Goal: Information Seeking & Learning: Learn about a topic

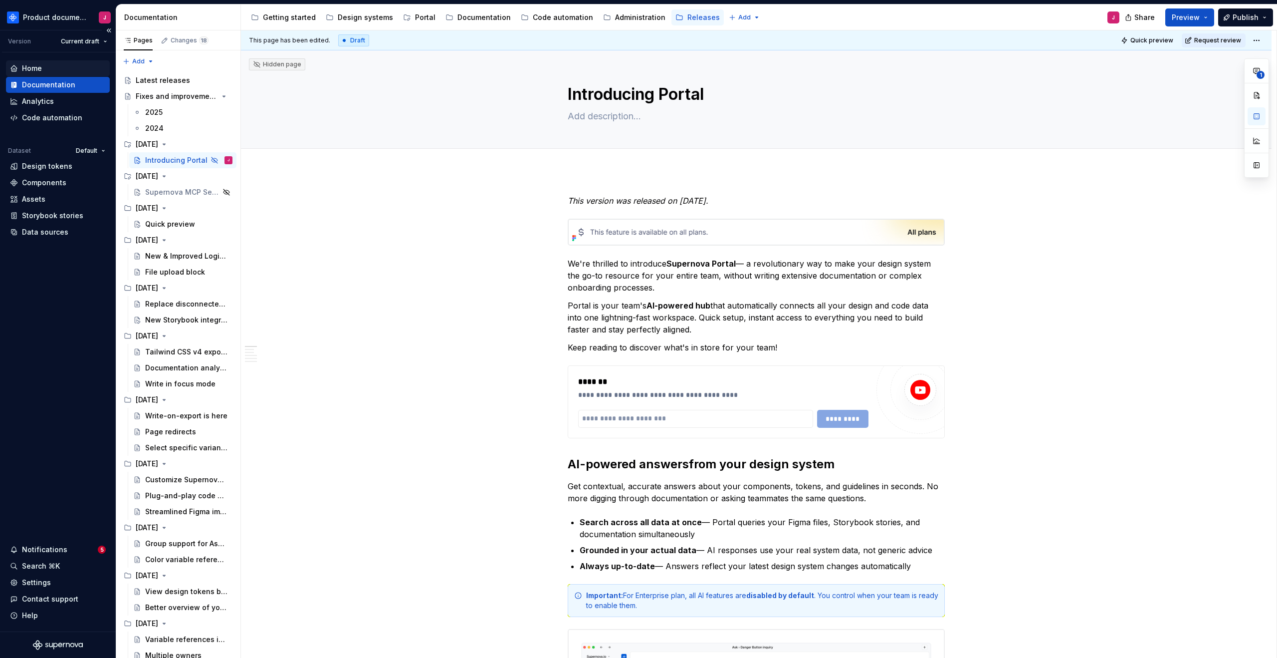
click at [29, 69] on div "Home" at bounding box center [32, 68] width 20 height 10
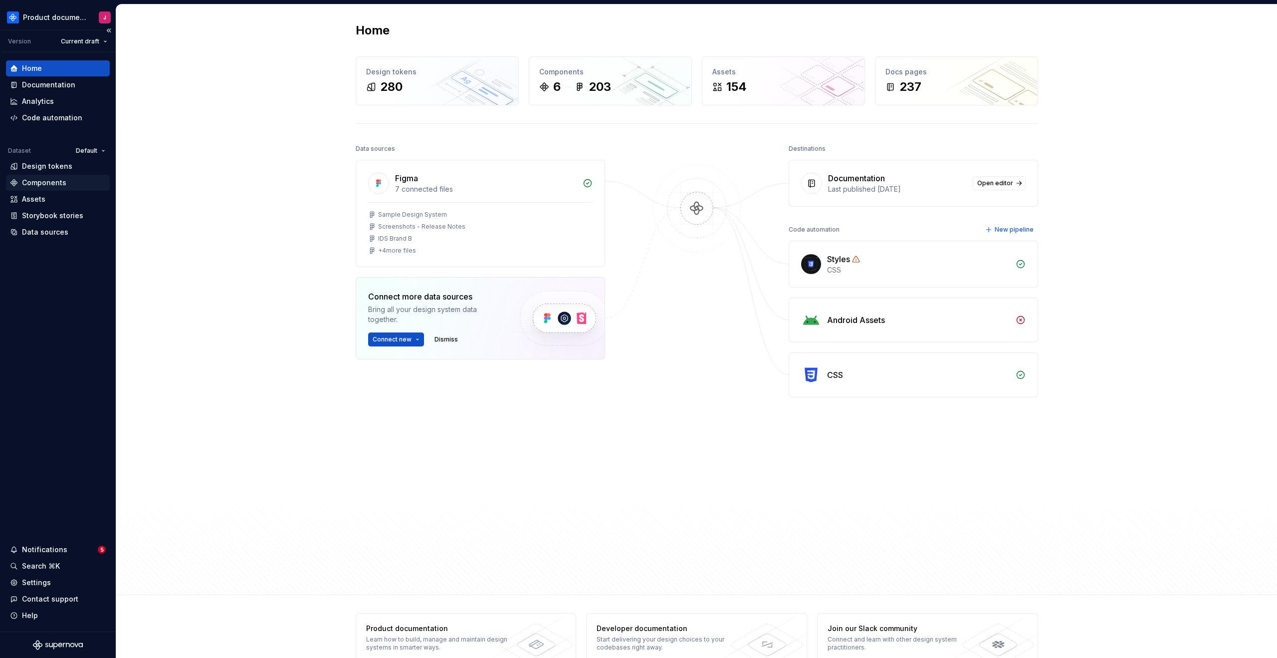
drag, startPoint x: 44, startPoint y: 167, endPoint x: 44, endPoint y: 178, distance: 10.5
click at [44, 167] on div "Design tokens" at bounding box center [47, 166] width 50 height 10
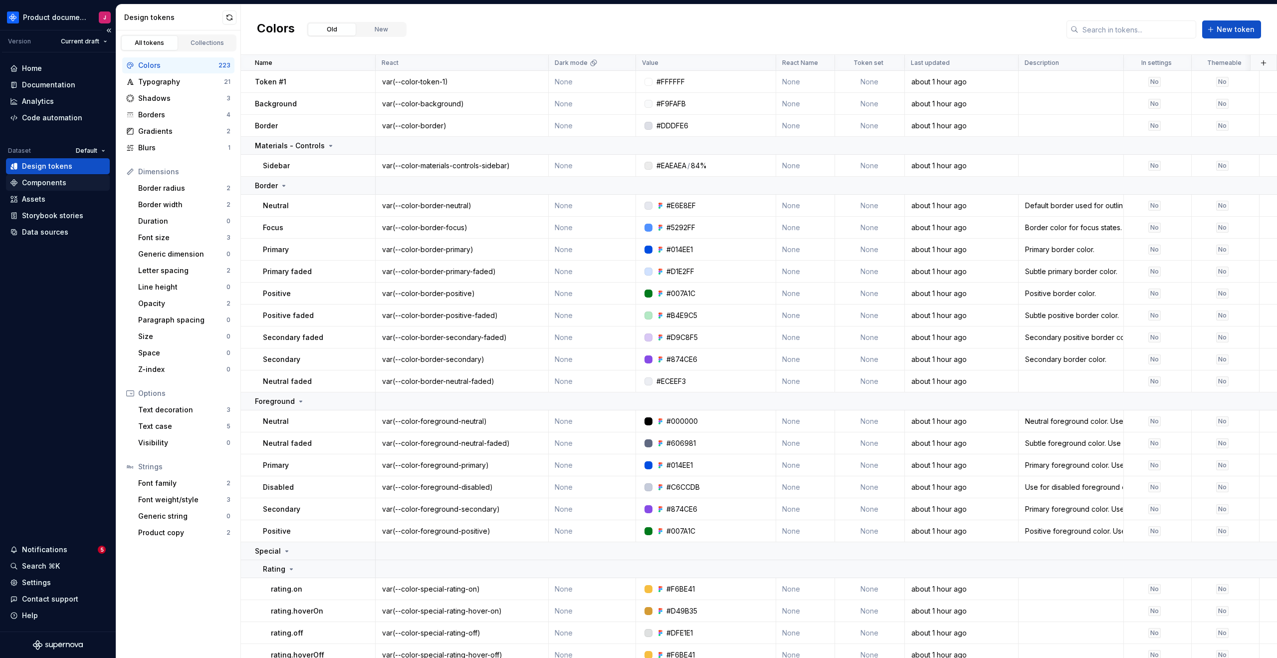
click at [54, 181] on div "Components" at bounding box center [44, 183] width 44 height 10
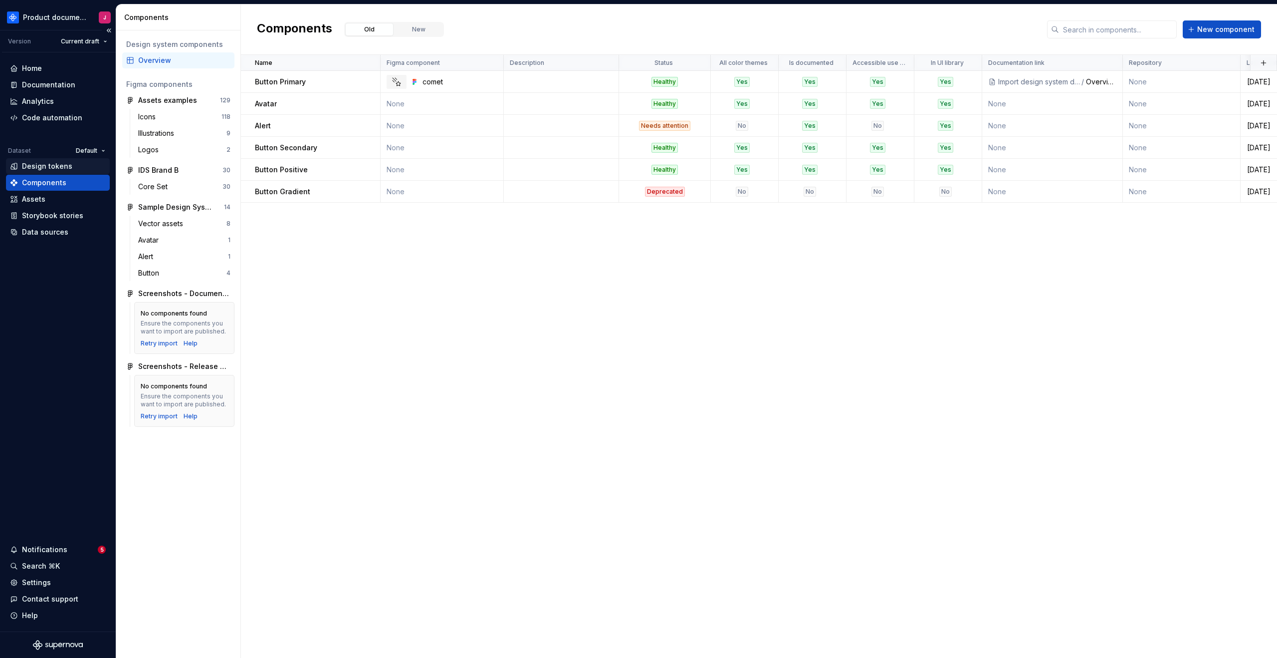
click at [50, 164] on div "Design tokens" at bounding box center [47, 166] width 50 height 10
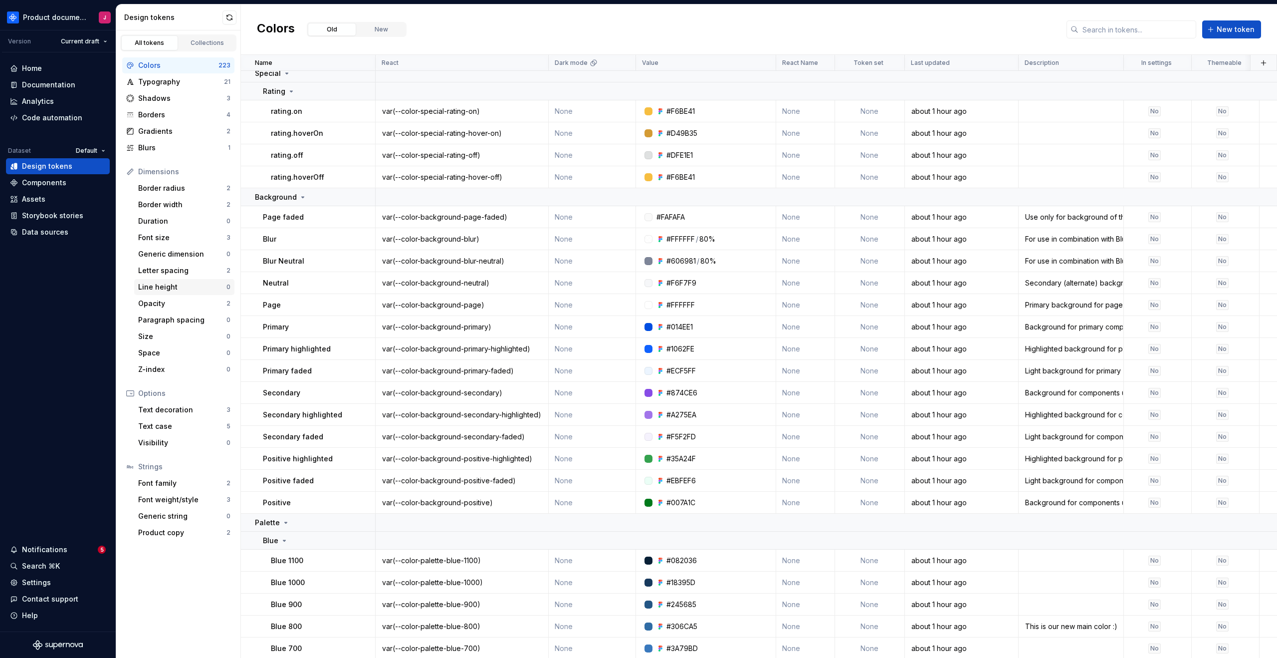
scroll to position [538, 0]
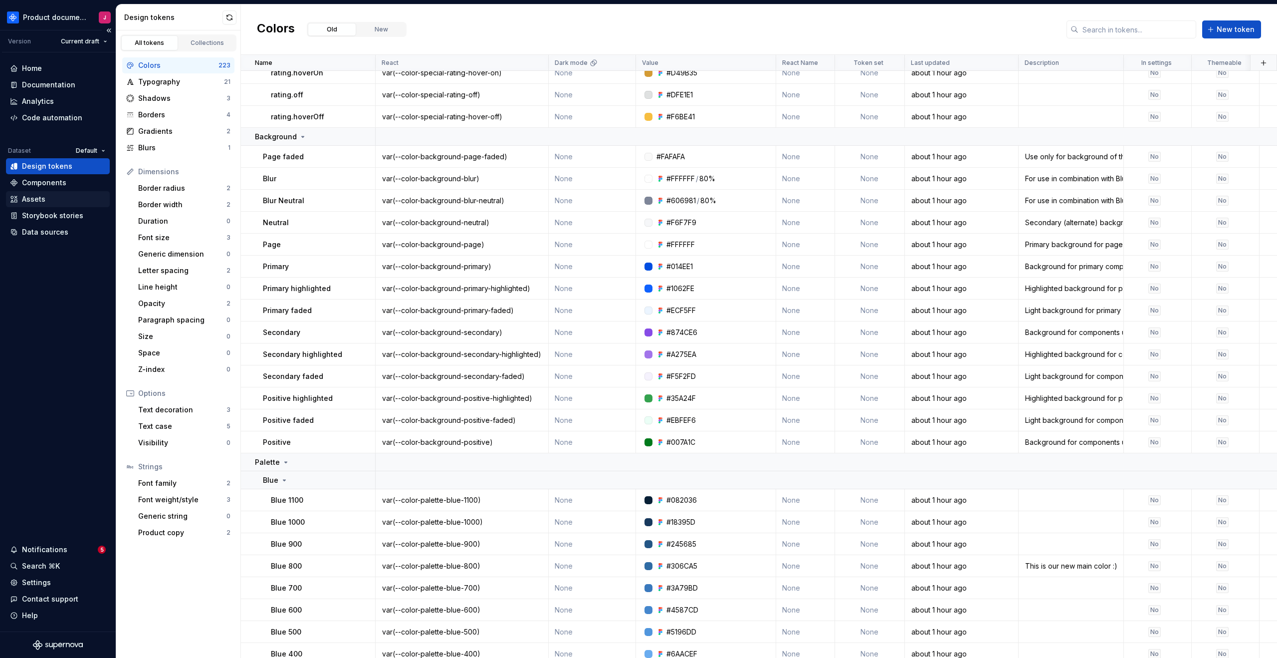
click at [54, 201] on div "Assets" at bounding box center [58, 199] width 96 height 10
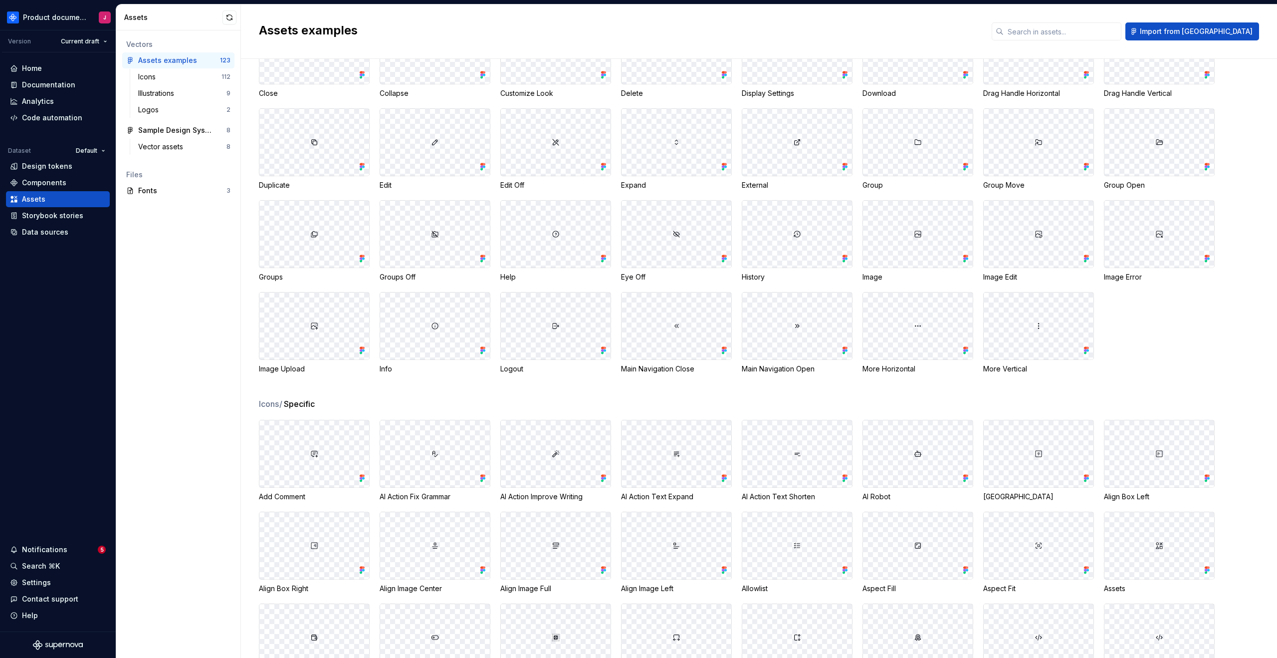
scroll to position [283, 0]
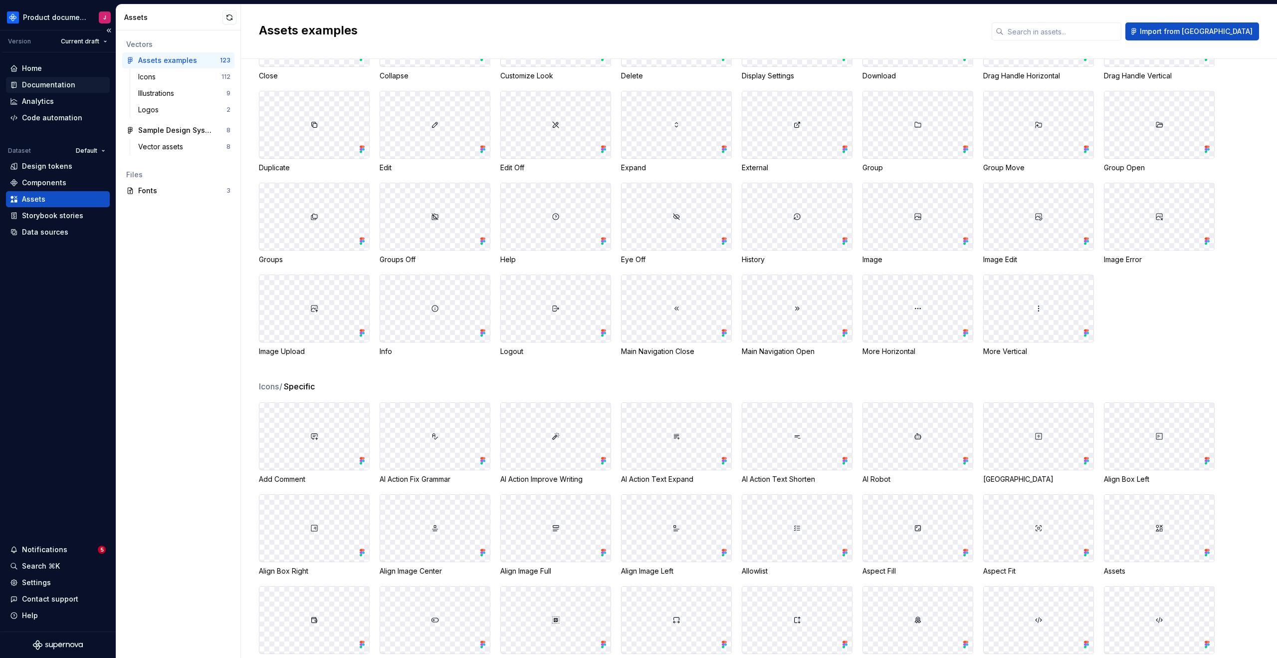
click at [68, 89] on div "Documentation" at bounding box center [48, 85] width 53 height 10
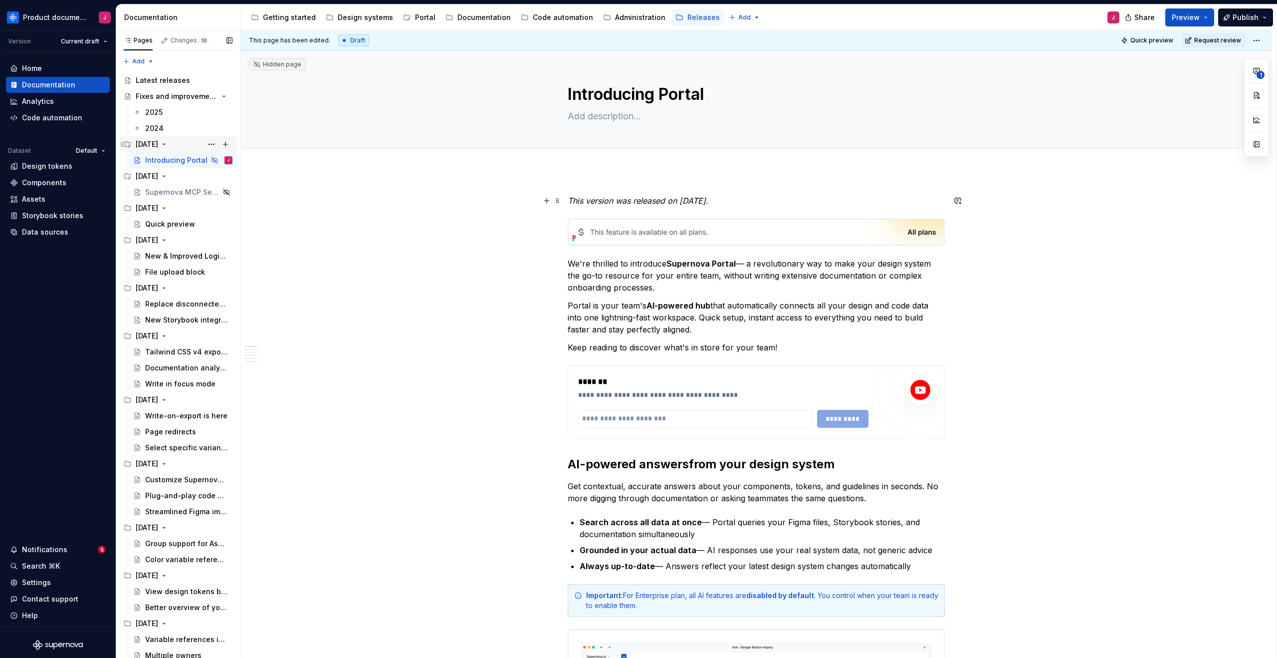
type textarea "*"
click at [37, 103] on div "Analytics" at bounding box center [38, 101] width 32 height 10
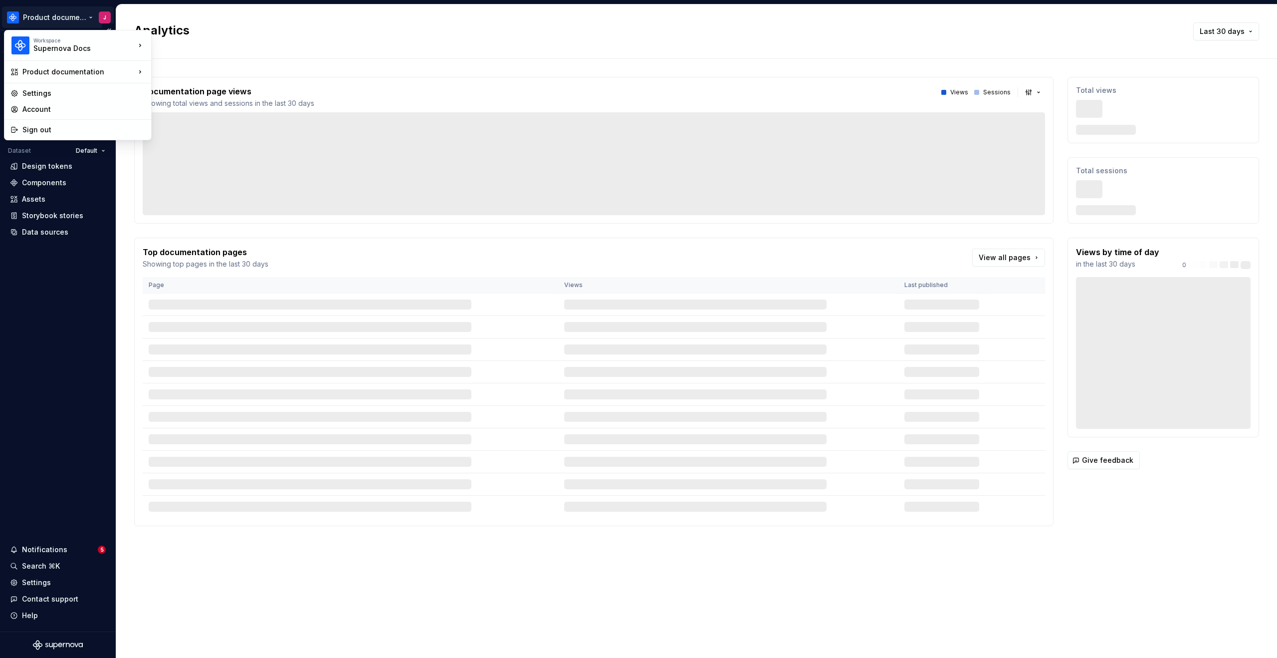
click at [77, 13] on html "Product documentation J Version Current draft Home Documentation Analytics Code…" at bounding box center [638, 329] width 1277 height 658
click at [173, 47] on div "🚀 Supernova" at bounding box center [222, 43] width 109 height 10
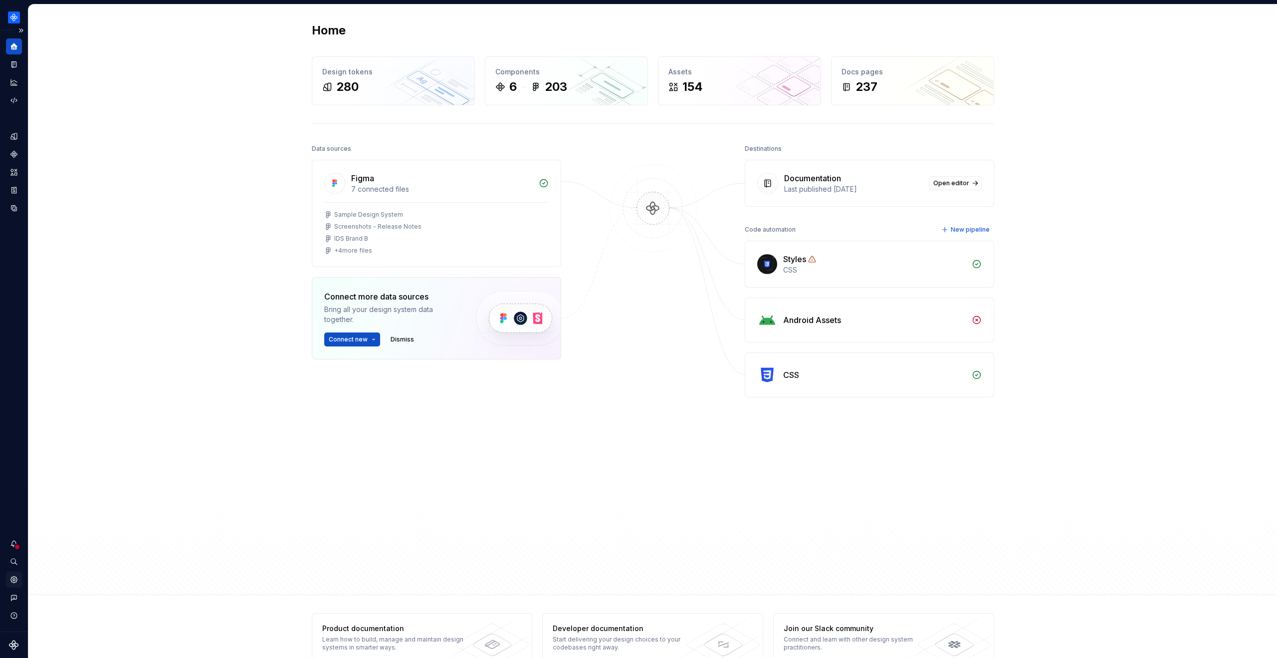
click at [13, 585] on div "Settings" at bounding box center [14, 579] width 16 height 16
